Goal: Task Accomplishment & Management: Use online tool/utility

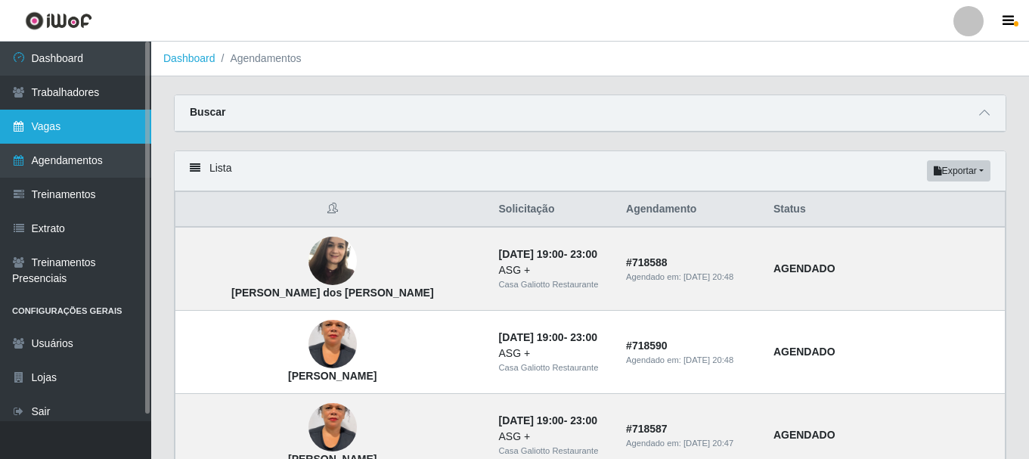
scroll to position [302, 0]
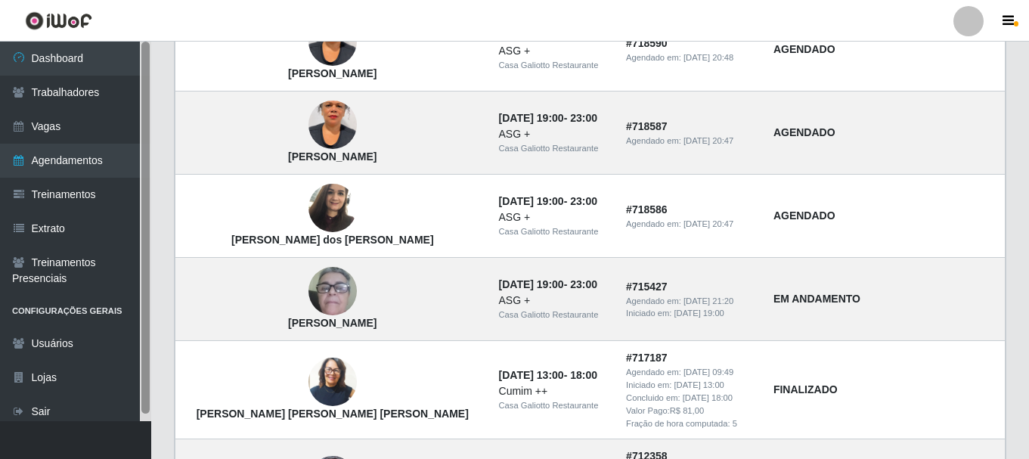
click at [145, 53] on div at bounding box center [145, 228] width 8 height 372
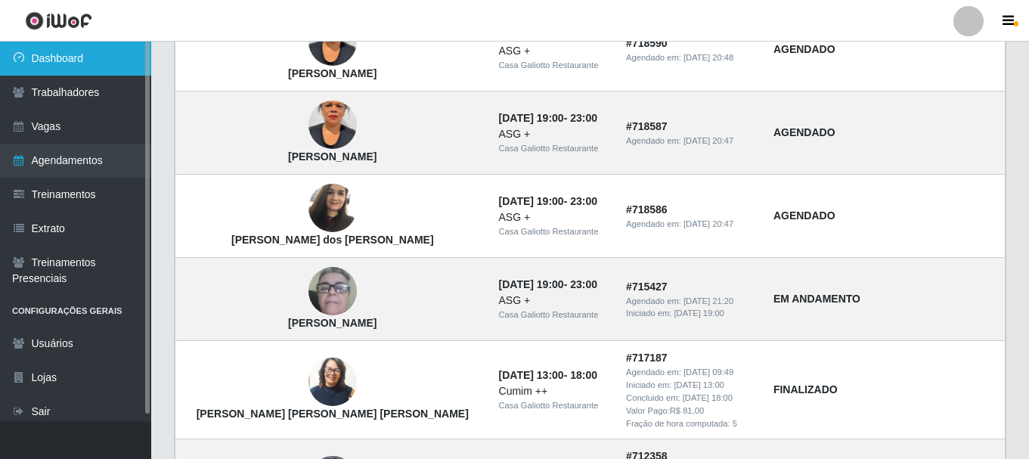
click at [122, 56] on link "Dashboard" at bounding box center [75, 59] width 151 height 34
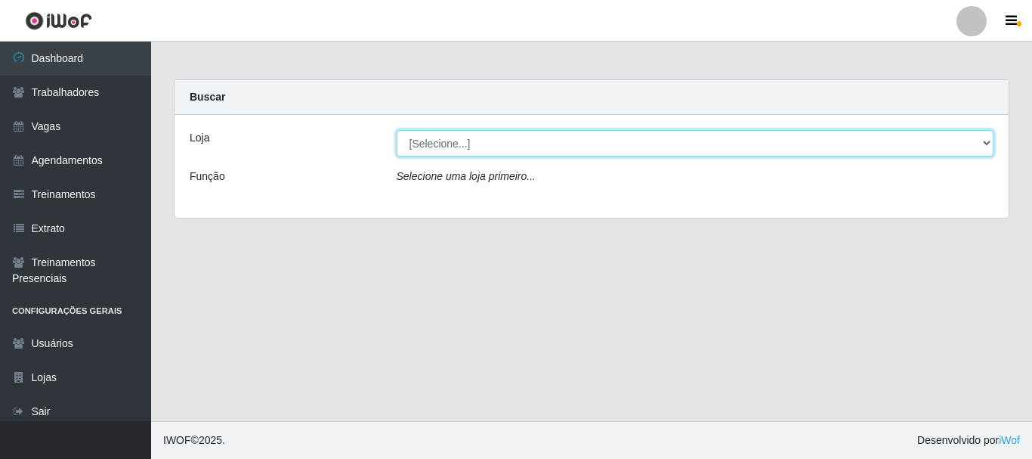
click at [534, 146] on select "[Selecione...] [GEOGRAPHIC_DATA]" at bounding box center [696, 143] width 598 height 26
select select "279"
click at [397, 130] on select "[Selecione...] [GEOGRAPHIC_DATA]" at bounding box center [696, 143] width 598 height 26
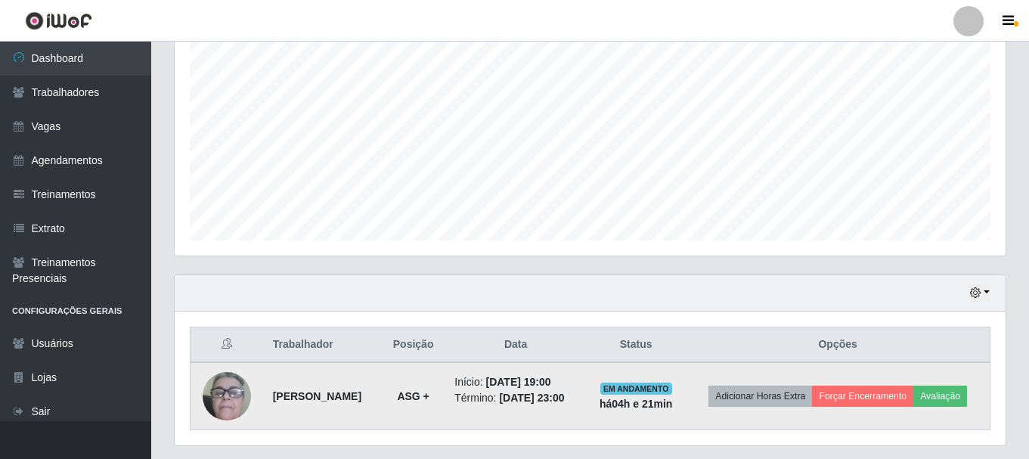
scroll to position [343, 0]
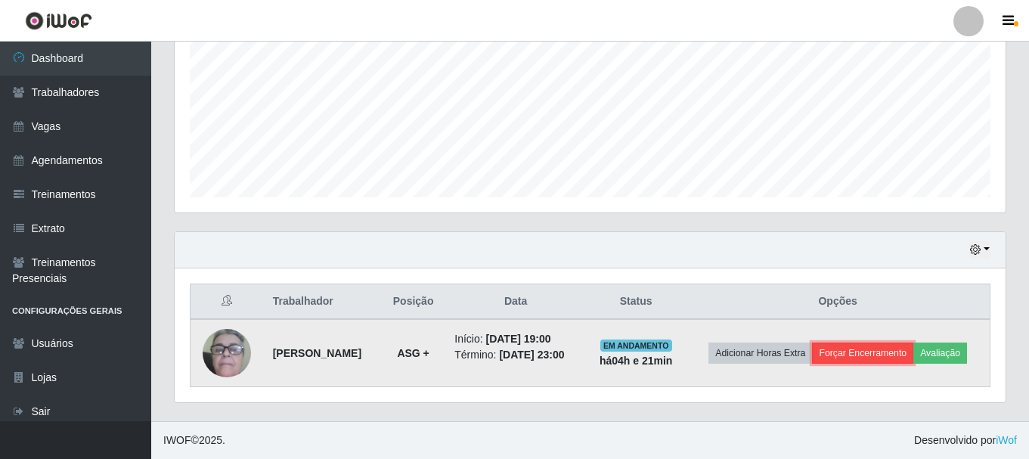
click at [852, 354] on button "Forçar Encerramento" at bounding box center [862, 352] width 101 height 21
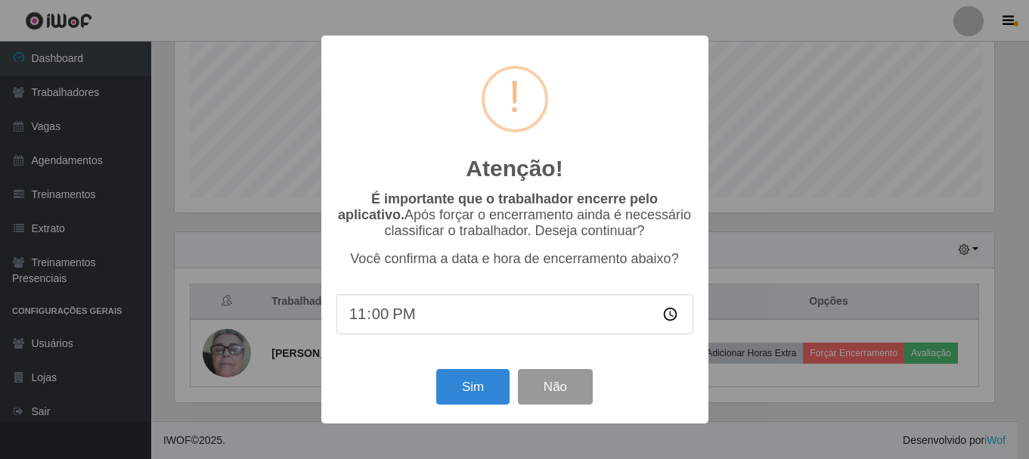
scroll to position [314, 823]
click at [452, 401] on button "Sim" at bounding box center [474, 387] width 73 height 36
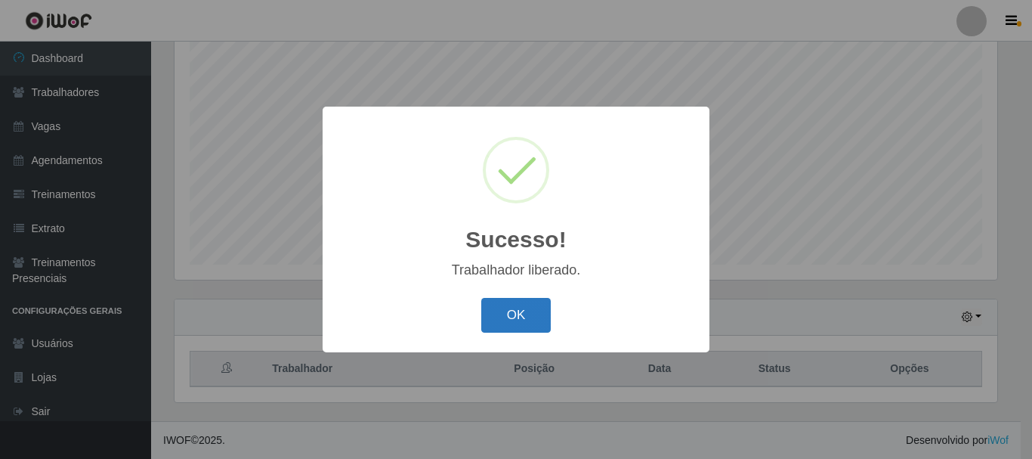
click at [506, 310] on button "OK" at bounding box center [516, 316] width 70 height 36
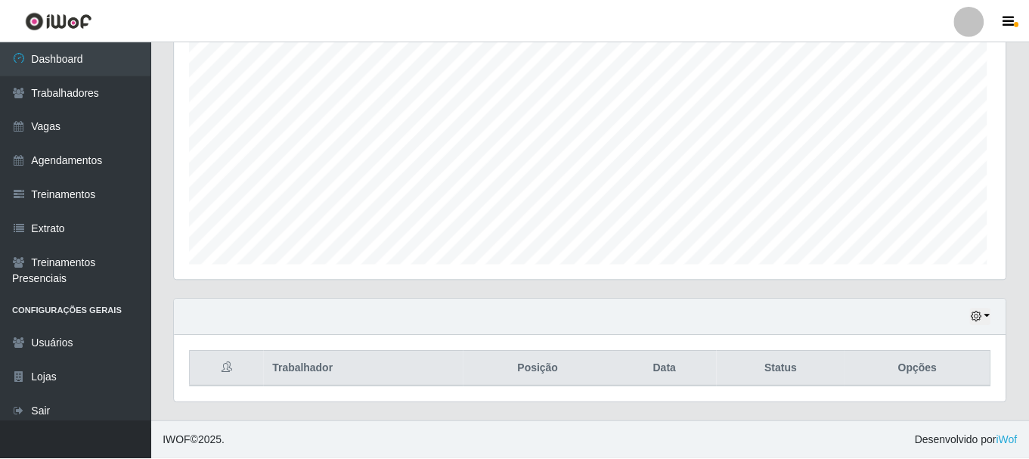
scroll to position [314, 831]
